Goal: Information Seeking & Learning: Learn about a topic

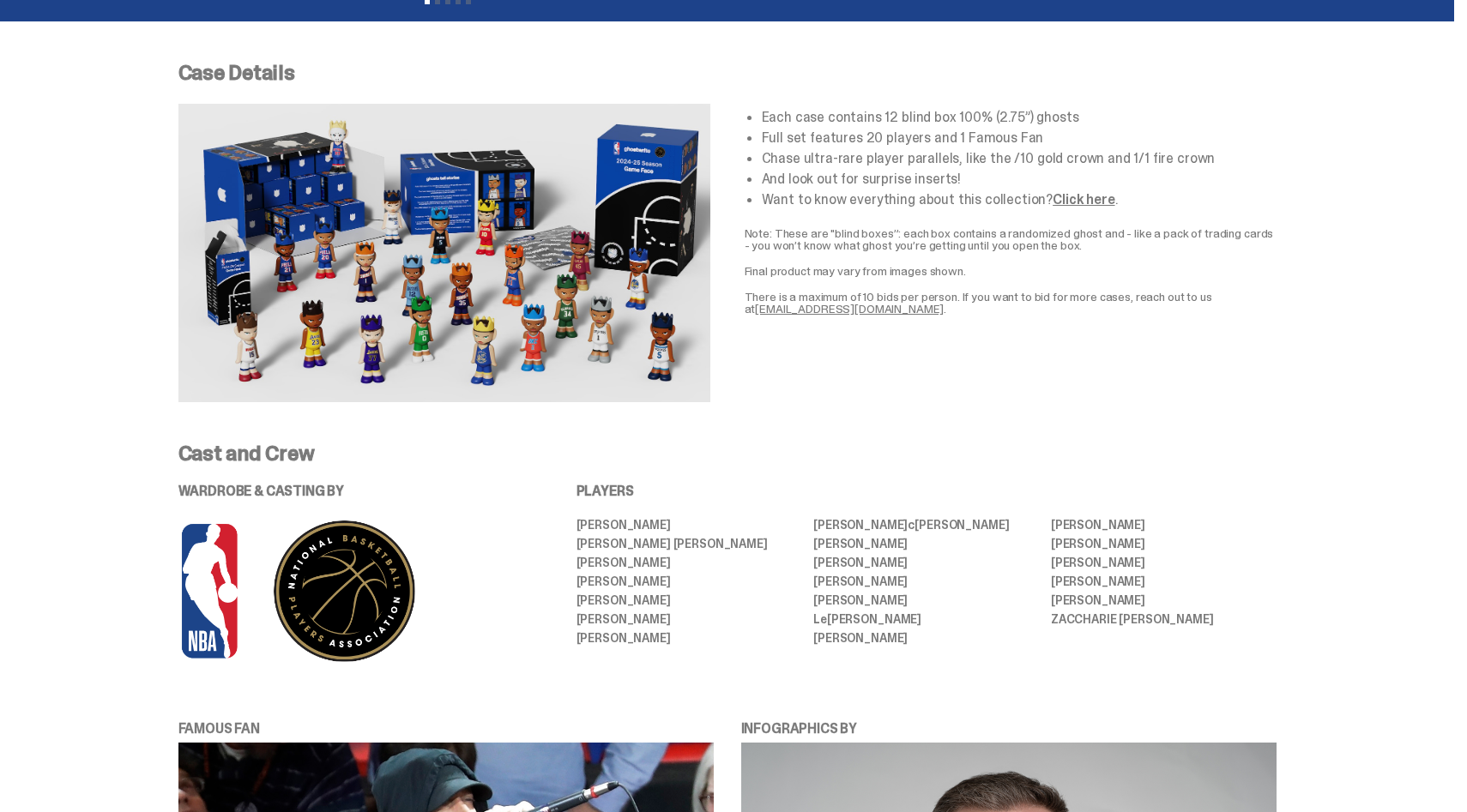
scroll to position [604, 0]
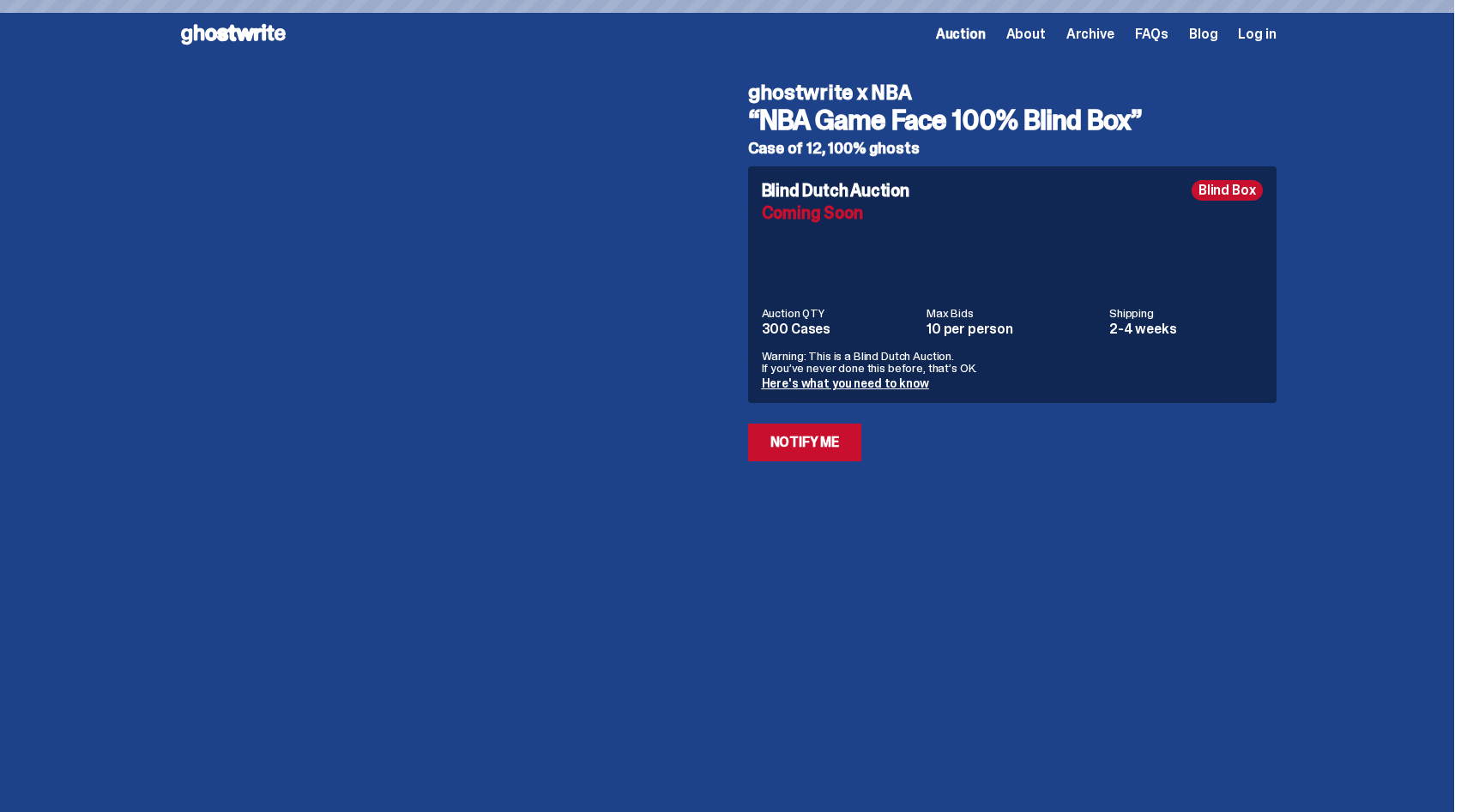
click at [1108, 45] on div "Open main menu Home Auction About Archive FAQs Blog Log in Auction About" at bounding box center [728, 33] width 1098 height 27
click at [1108, 38] on span "Archive" at bounding box center [1090, 34] width 48 height 14
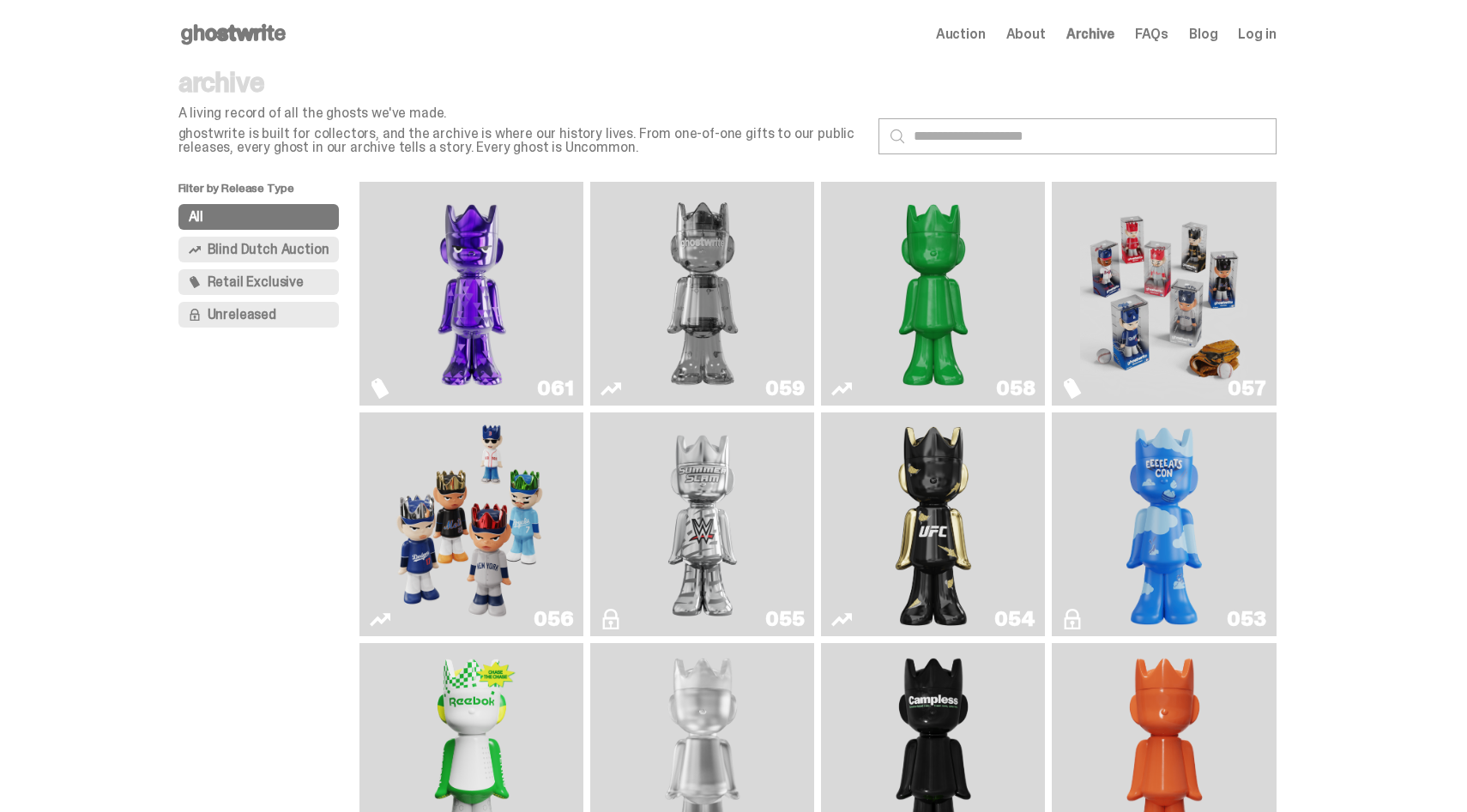
click at [475, 515] on img "Game Face (2025)" at bounding box center [472, 524] width 168 height 210
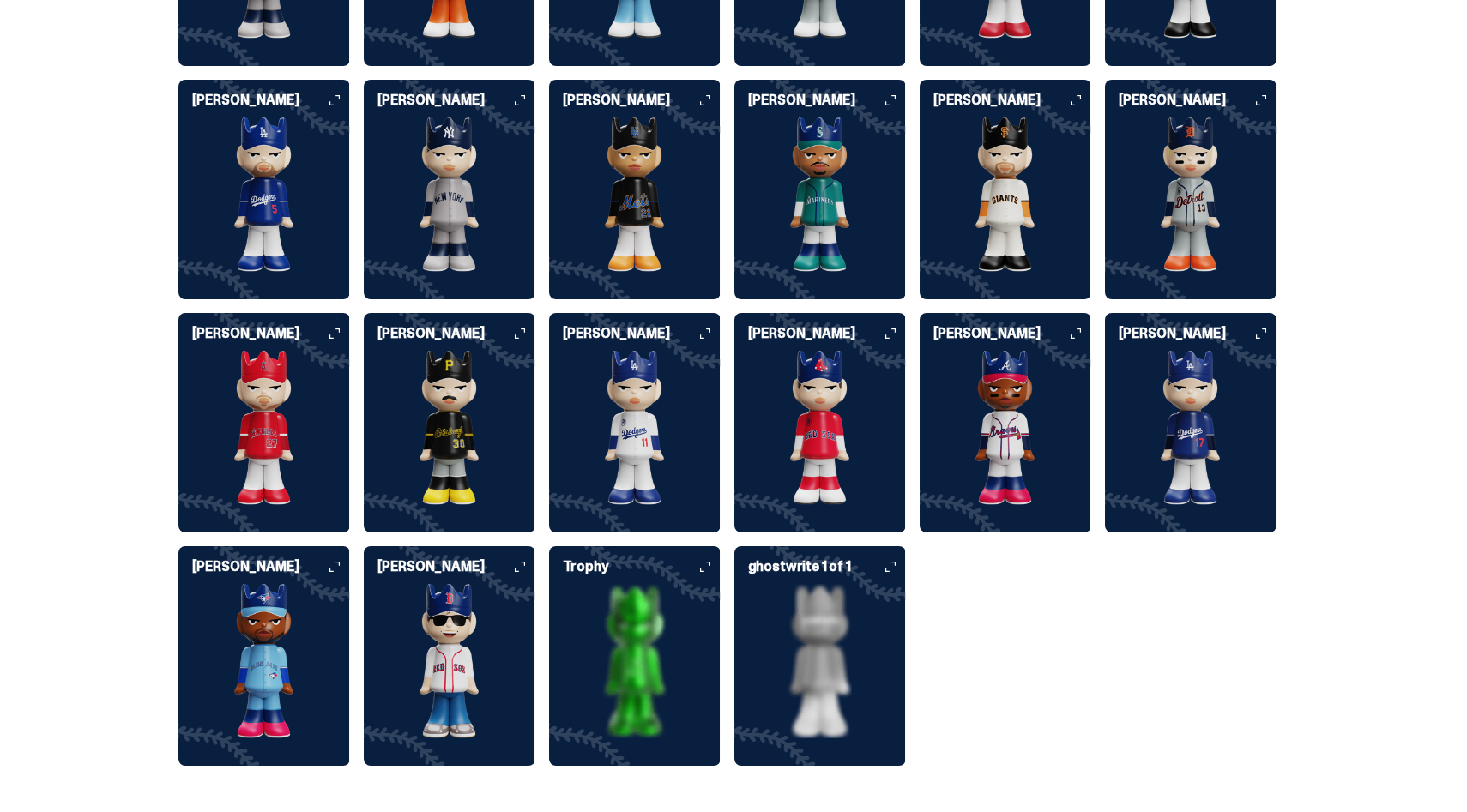
scroll to position [4520, 0]
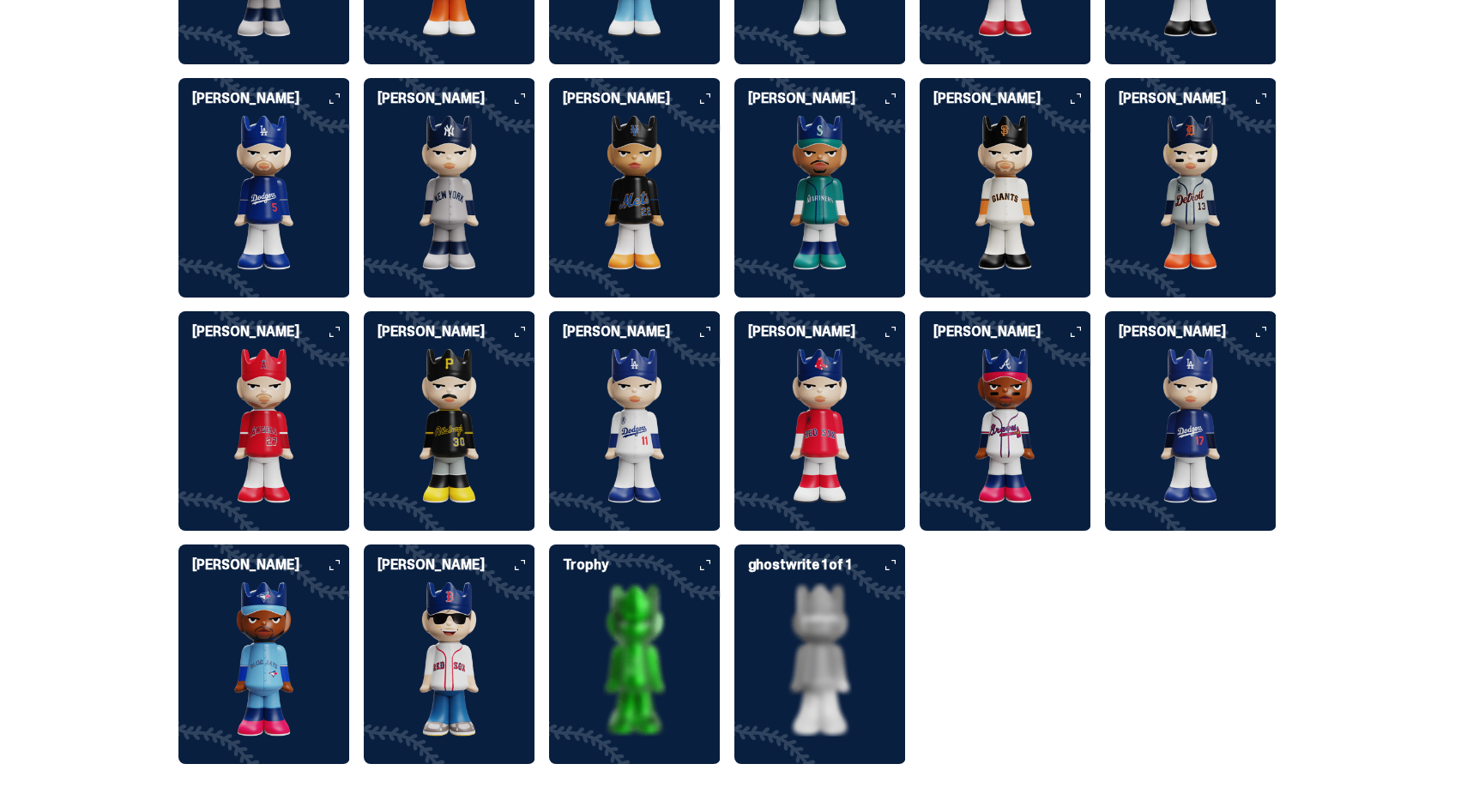
click at [1388, 138] on div "Who's in the set? Our full set features the 19 different players and 1 Famous F…" at bounding box center [727, 280] width 1454 height 1050
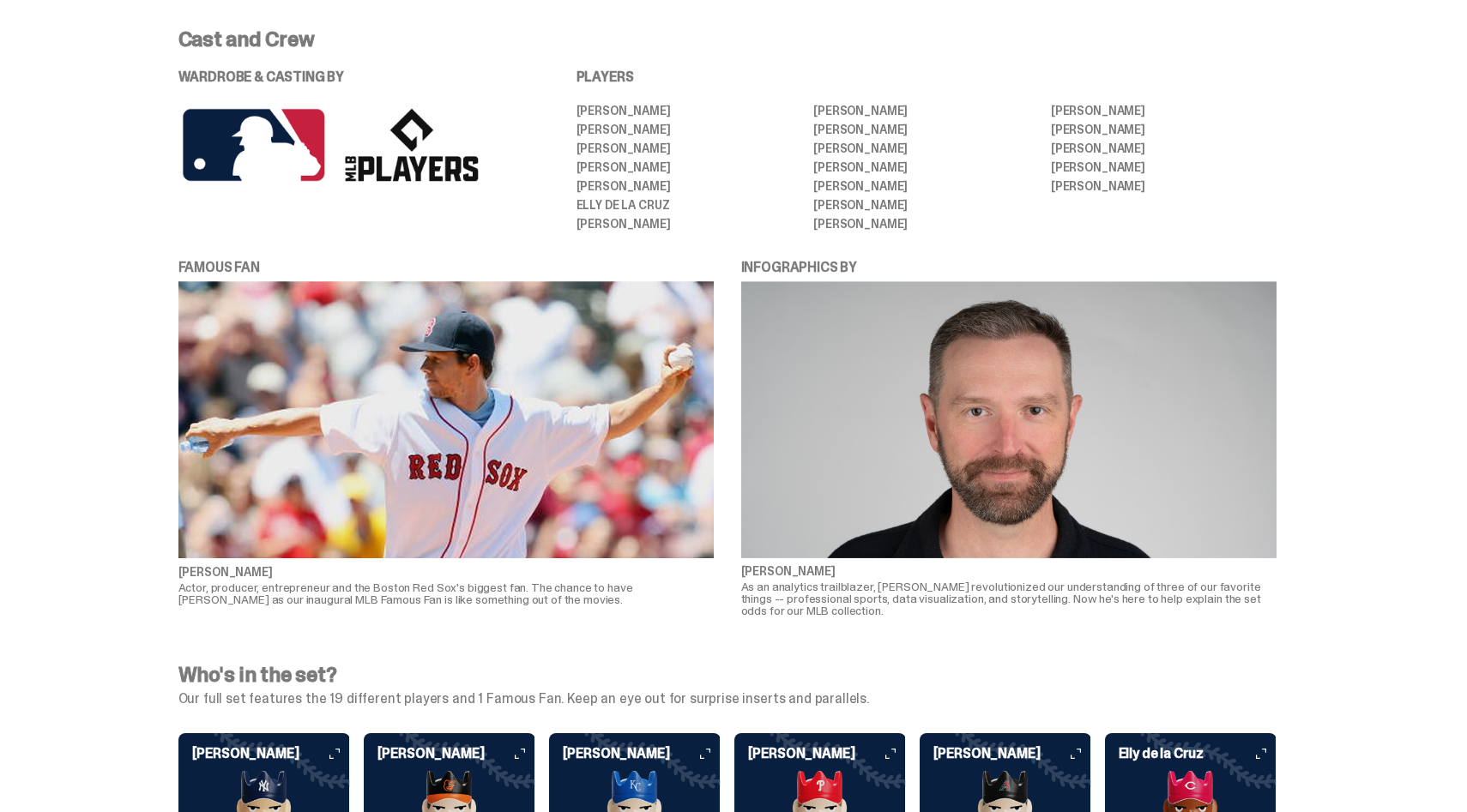
scroll to position [3628, 0]
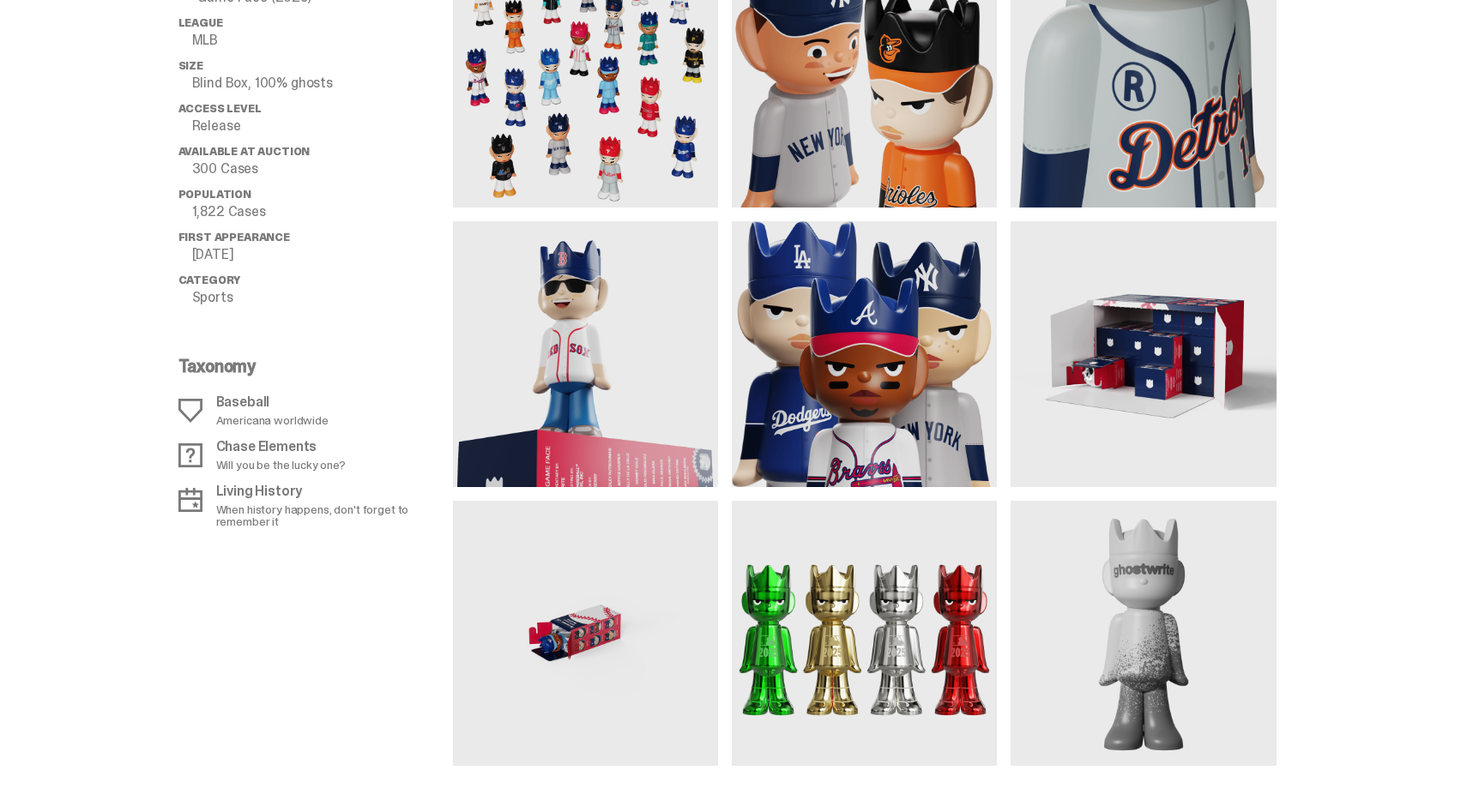
scroll to position [1467, 0]
